Goal: Obtain resource: Download file/media

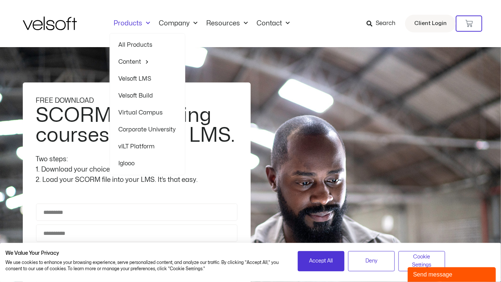
click at [138, 60] on link "Content" at bounding box center [147, 61] width 57 height 17
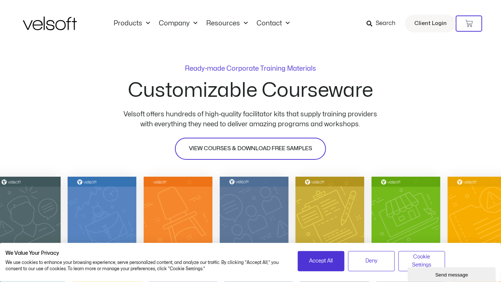
click at [230, 145] on span "VIEW COURSES & DOWNLOAD FREE SAMPLES" at bounding box center [250, 148] width 123 height 9
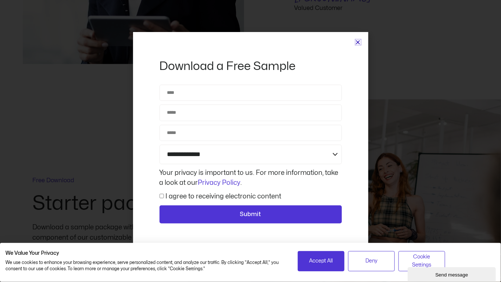
scroll to position [3409, 0]
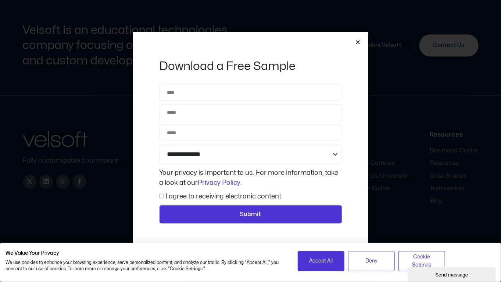
click at [359, 42] on icon "Close" at bounding box center [359, 42] width 6 height 6
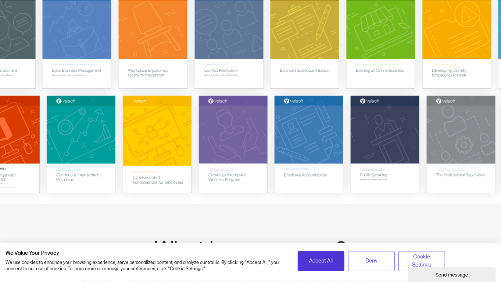
scroll to position [186, 0]
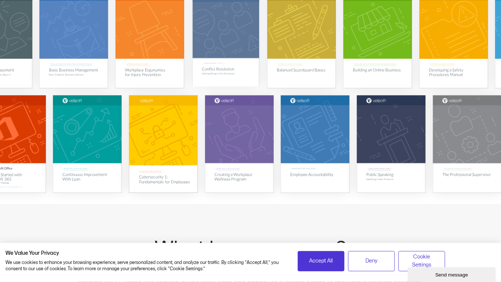
click at [224, 70] on img at bounding box center [226, 39] width 67 height 95
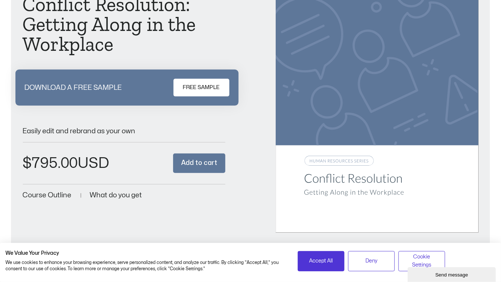
scroll to position [116, 0]
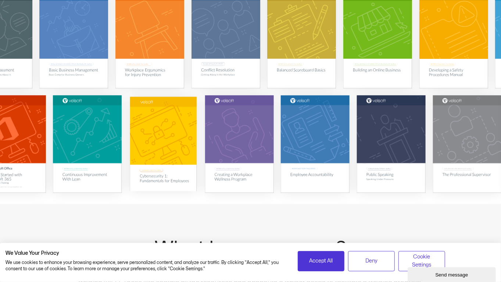
click at [164, 125] on img at bounding box center [163, 144] width 67 height 95
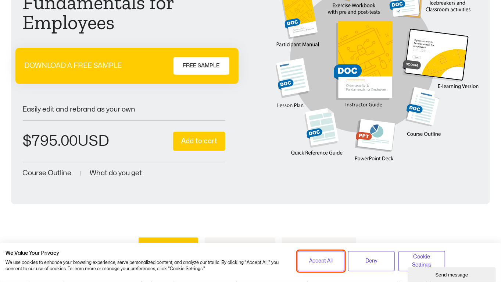
click at [319, 262] on span "Accept All" at bounding box center [322, 261] width 24 height 8
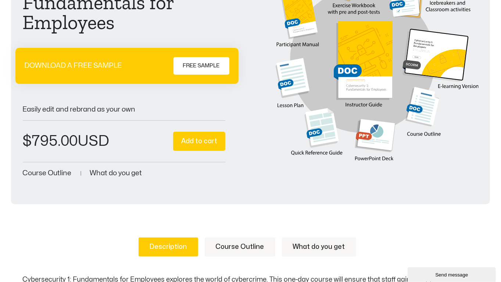
click at [194, 72] on link "FREE SAMPLE" at bounding box center [202, 66] width 56 height 18
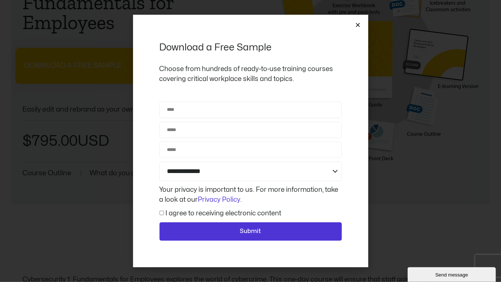
click at [362, 25] on div "**********" at bounding box center [250, 141] width 235 height 252
click at [360, 23] on icon "Close" at bounding box center [359, 25] width 6 height 6
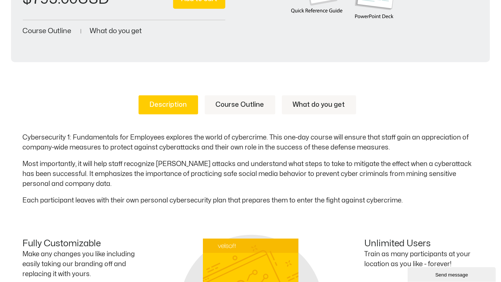
scroll to position [241, 0]
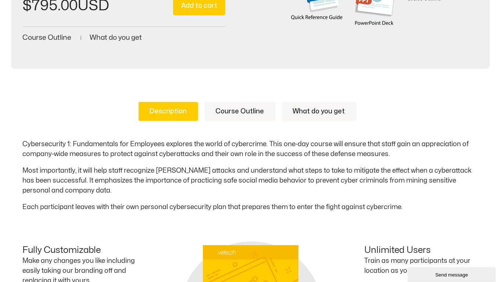
click at [241, 104] on link "Course Outline" at bounding box center [240, 111] width 71 height 19
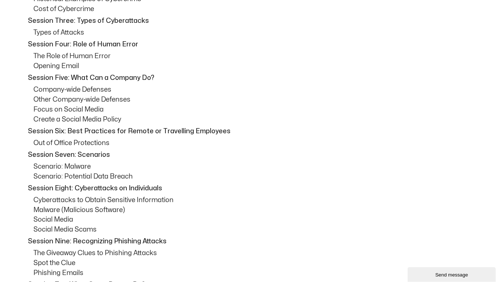
scroll to position [351, 0]
